Goal: Task Accomplishment & Management: Use online tool/utility

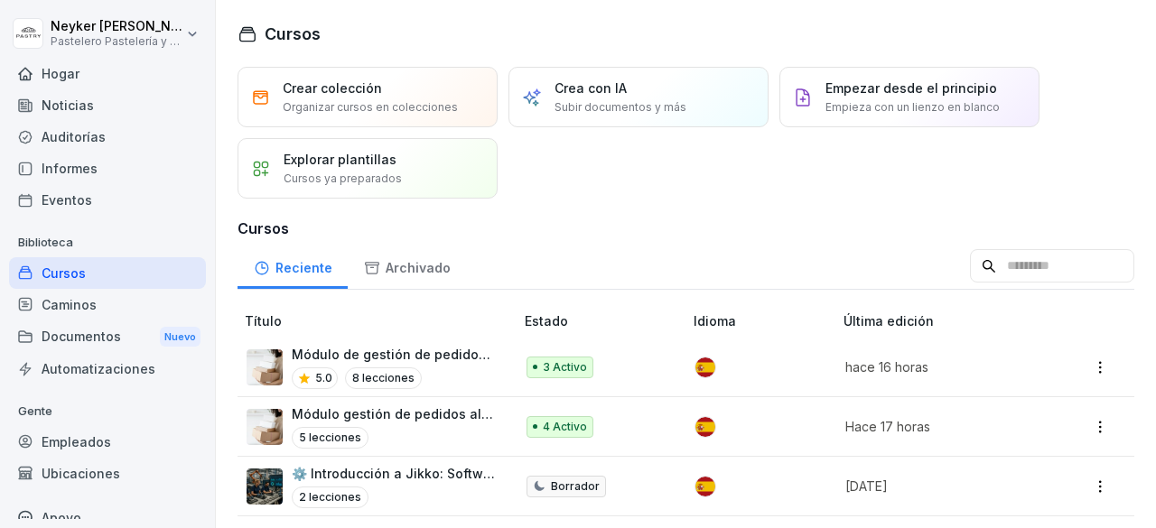
click at [348, 410] on font "Módulo gestión de pedidos alistador" at bounding box center [409, 413] width 234 height 15
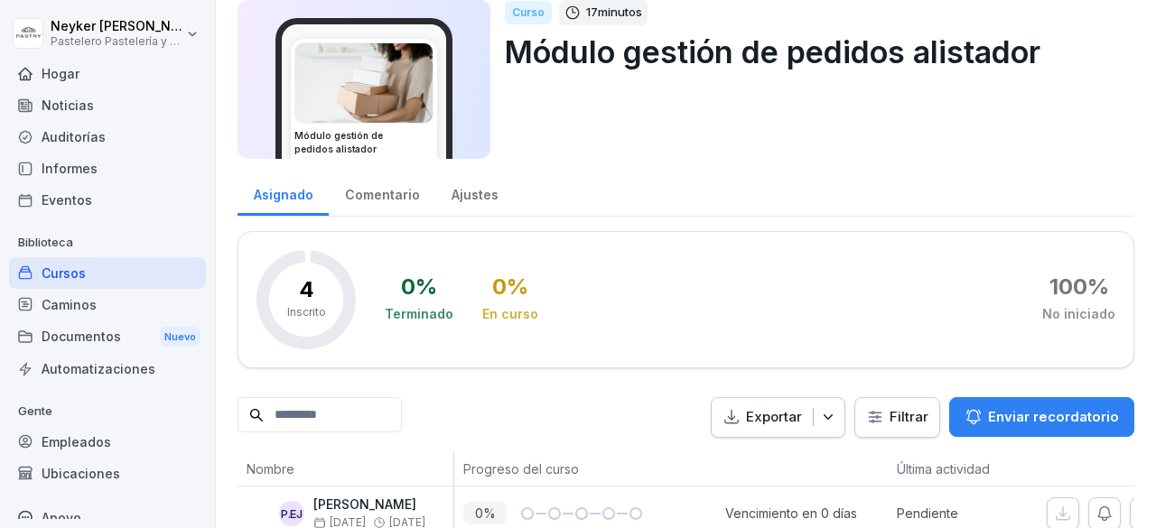
scroll to position [277, 0]
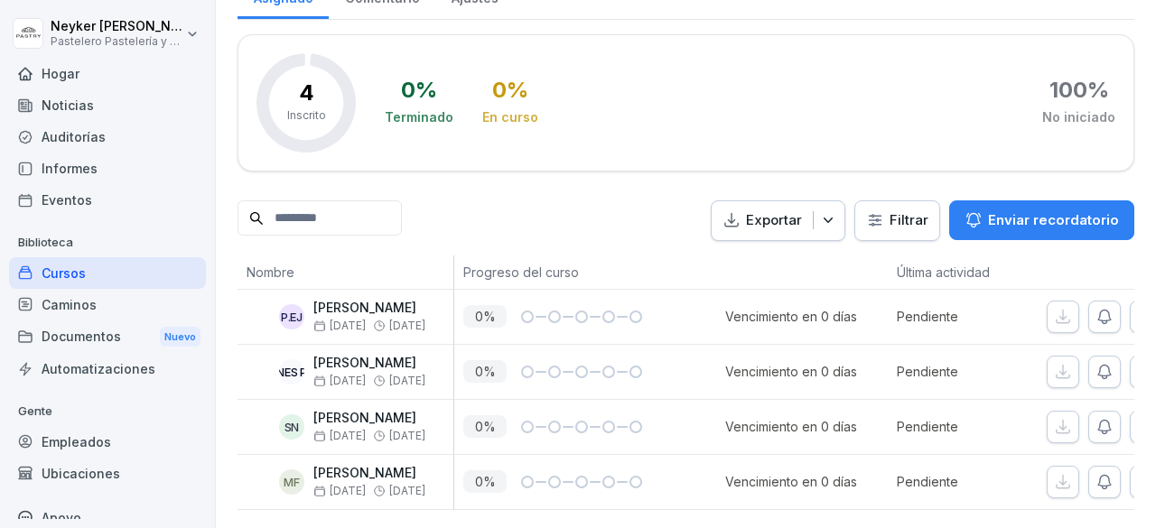
click at [988, 211] on font "Enviar recordatorio" at bounding box center [1053, 219] width 131 height 17
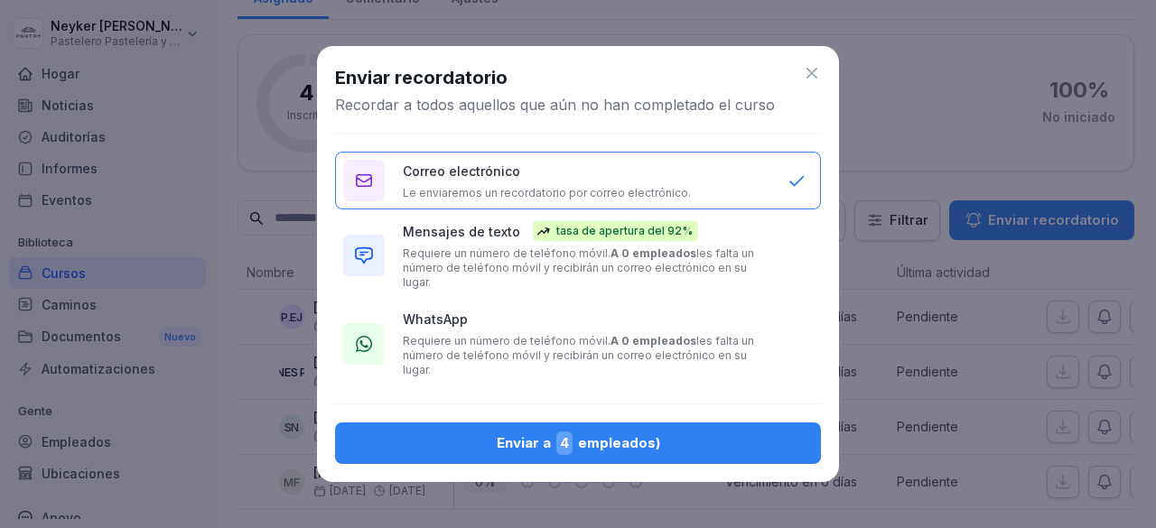
click at [487, 323] on div "WhatsApp Requiere un número de teléfono móvil. A 0 empleados les falta un númer…" at bounding box center [586, 344] width 367 height 68
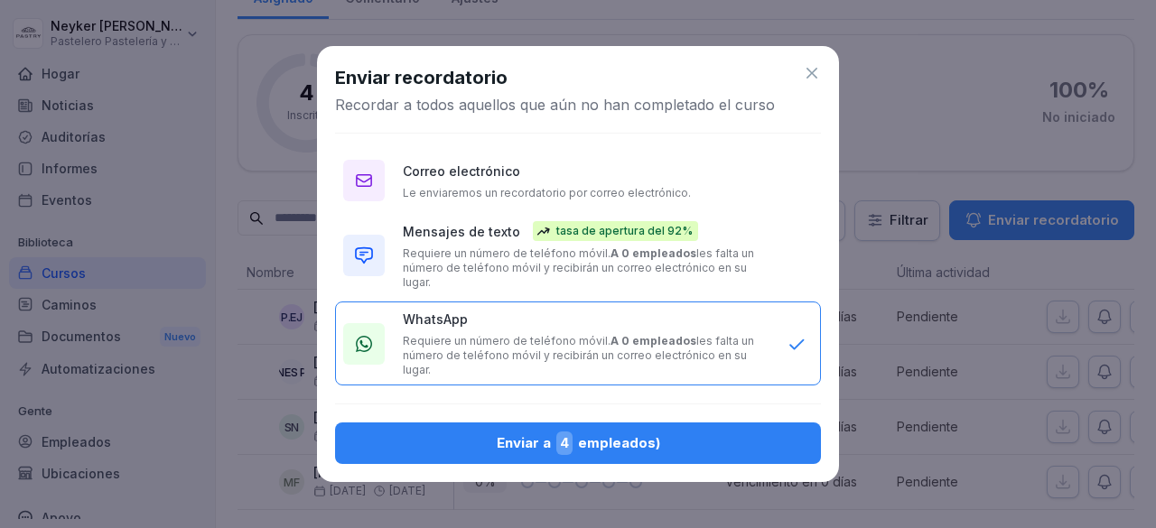
click at [820, 82] on icon at bounding box center [812, 73] width 18 height 18
